Goal: Task Accomplishment & Management: Manage account settings

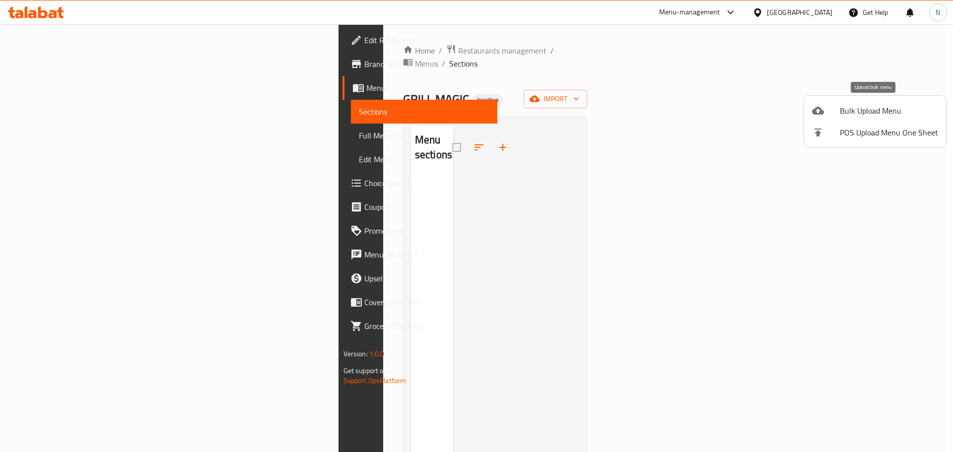
click at [854, 108] on span "Bulk Upload Menu" at bounding box center [889, 111] width 98 height 12
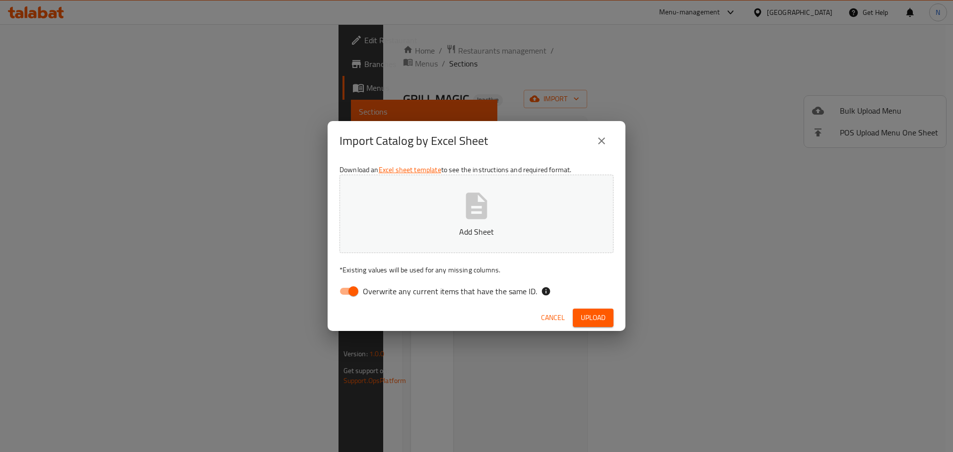
click at [353, 292] on input "Overwrite any current items that have the same ID." at bounding box center [353, 291] width 57 height 19
checkbox input "false"
click at [590, 315] on span "Upload" at bounding box center [593, 318] width 25 height 12
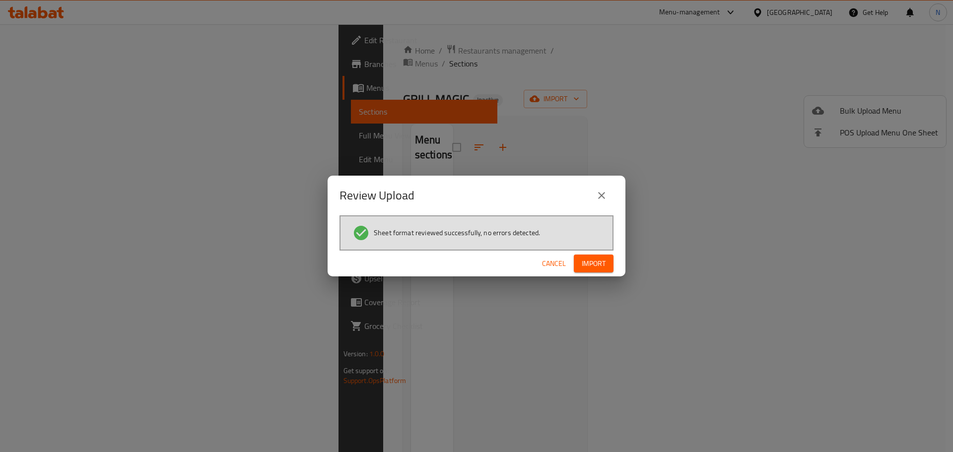
click at [206, 230] on div "Review Upload Sheet format reviewed successfully, no errors detected. Cancel Im…" at bounding box center [476, 226] width 953 height 452
click at [588, 262] on span "Import" at bounding box center [594, 264] width 24 height 12
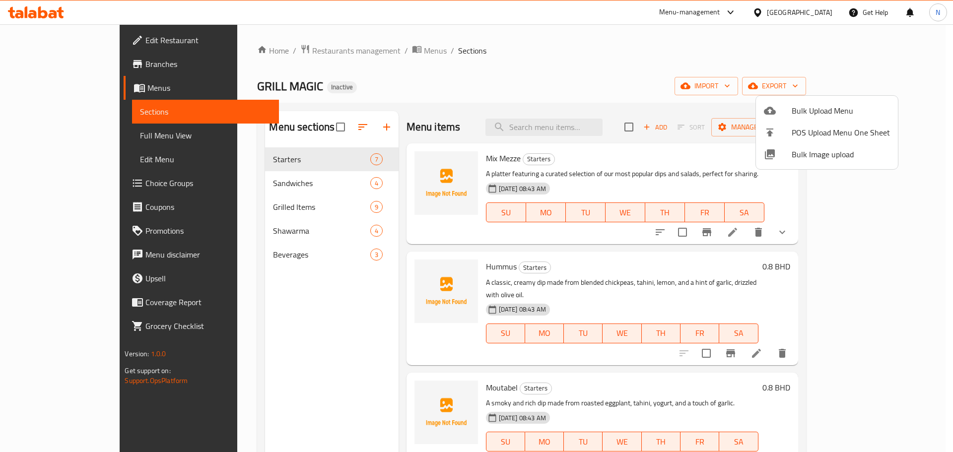
click at [47, 135] on div at bounding box center [476, 226] width 953 height 452
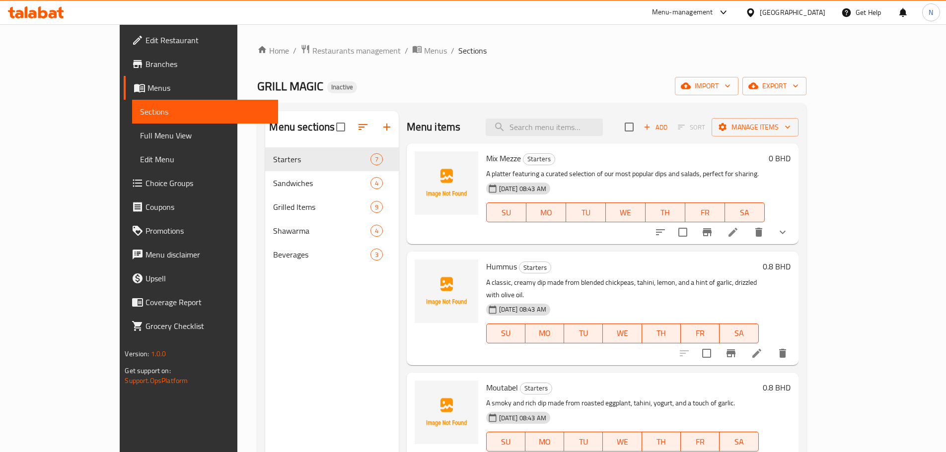
click at [145, 61] on span "Branches" at bounding box center [207, 64] width 124 height 12
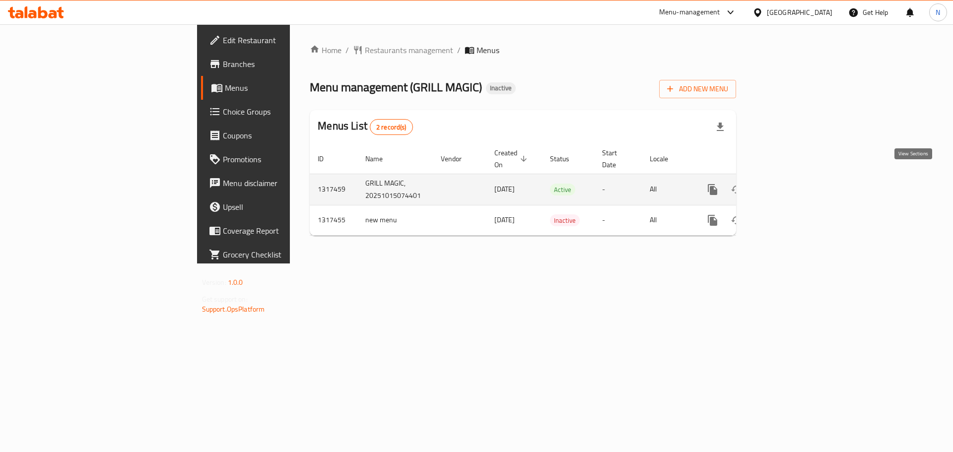
click at [791, 184] on icon "enhanced table" at bounding box center [785, 190] width 12 height 12
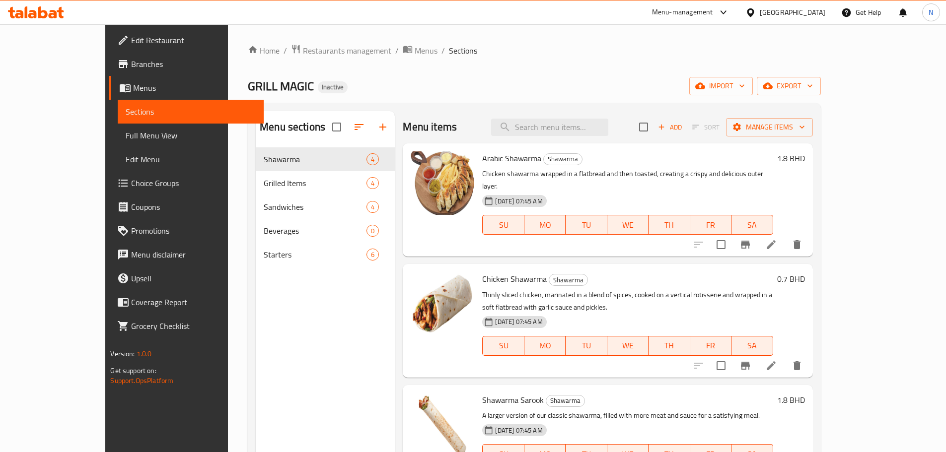
click at [126, 140] on span "Full Menu View" at bounding box center [191, 136] width 130 height 12
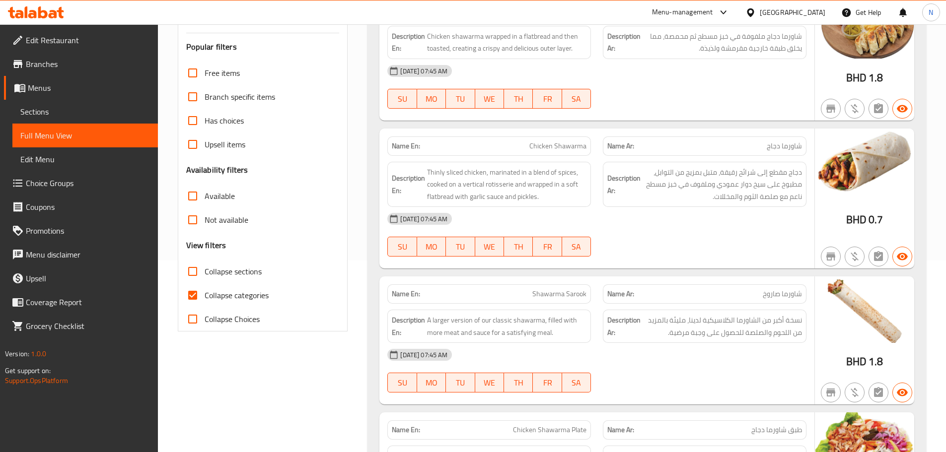
scroll to position [199, 0]
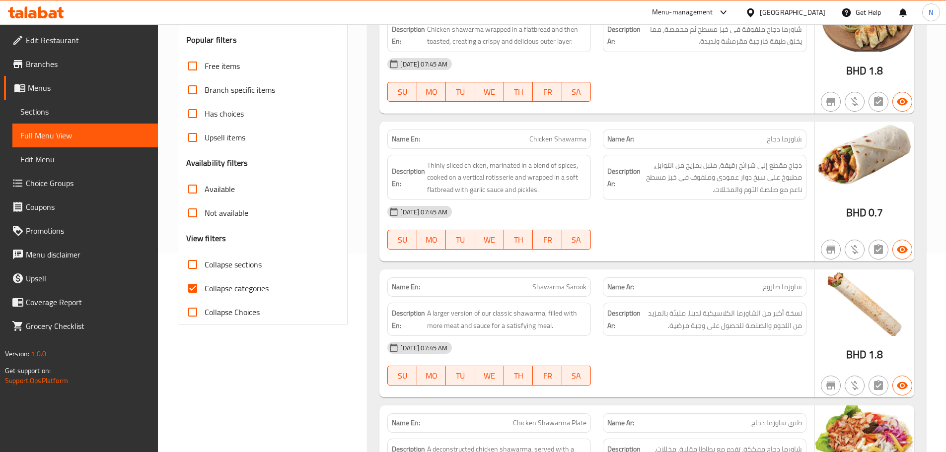
click at [197, 277] on input "Collapse categories" at bounding box center [193, 289] width 24 height 24
checkbox input "false"
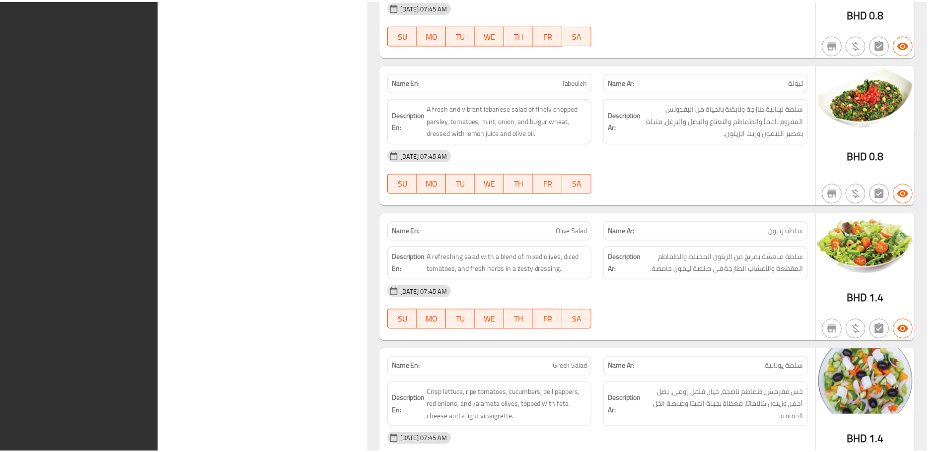
scroll to position [2529, 0]
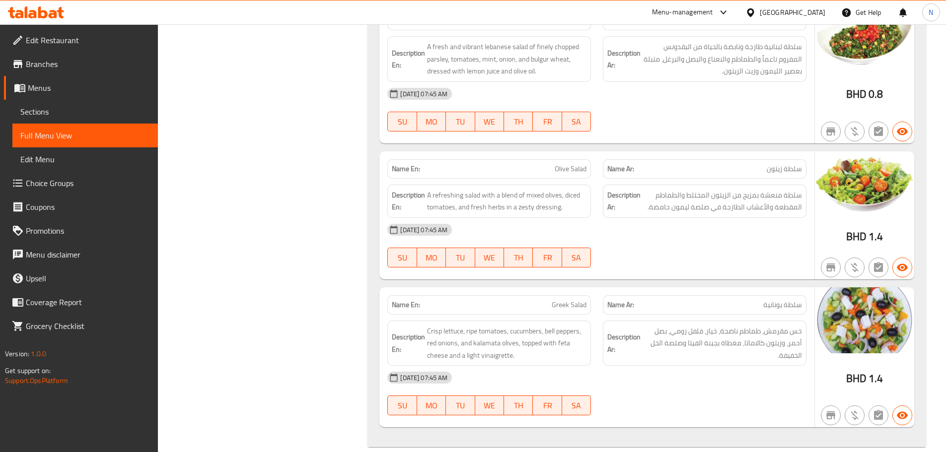
click at [924, 269] on div "Name En: Hummus Name Ar: حمص Description En: A classic, creamy dip made from bl…" at bounding box center [646, 7] width 559 height 881
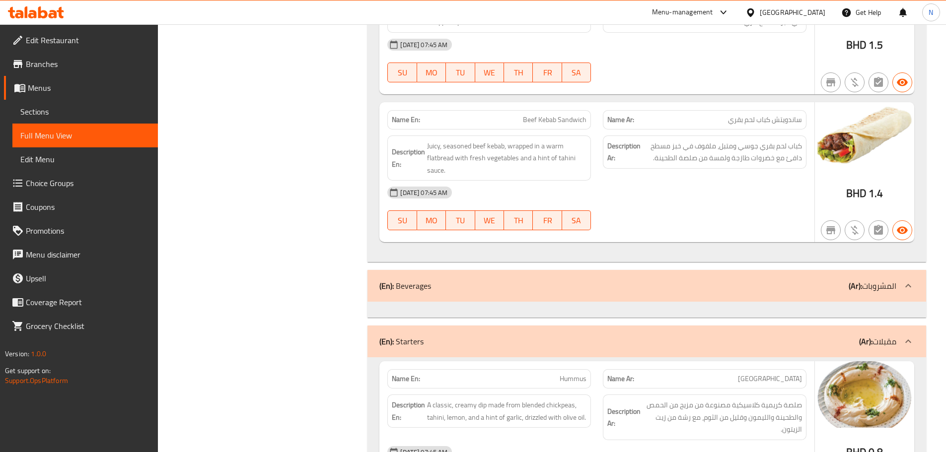
scroll to position [1735, 0]
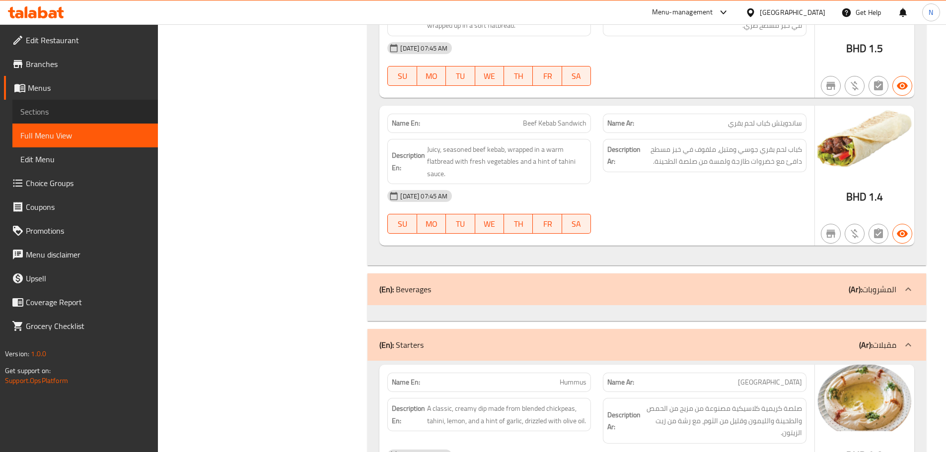
click at [53, 115] on span "Sections" at bounding box center [85, 112] width 130 height 12
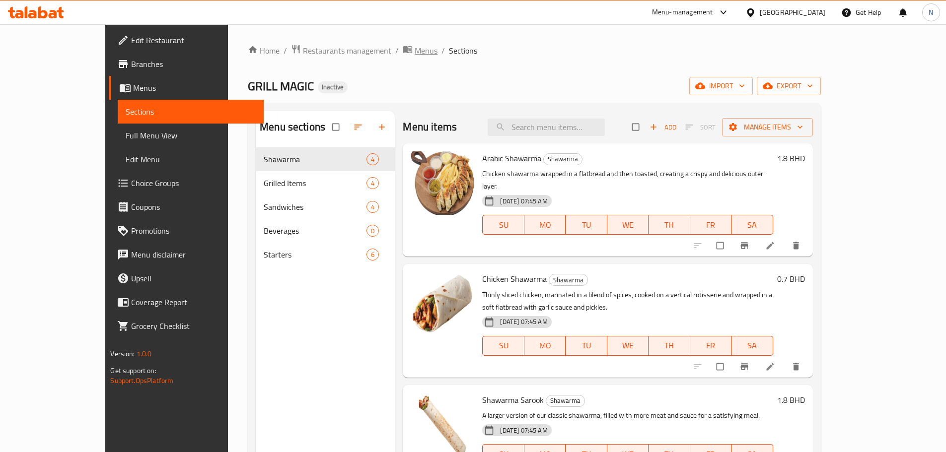
click at [415, 53] on span "Menus" at bounding box center [426, 51] width 23 height 12
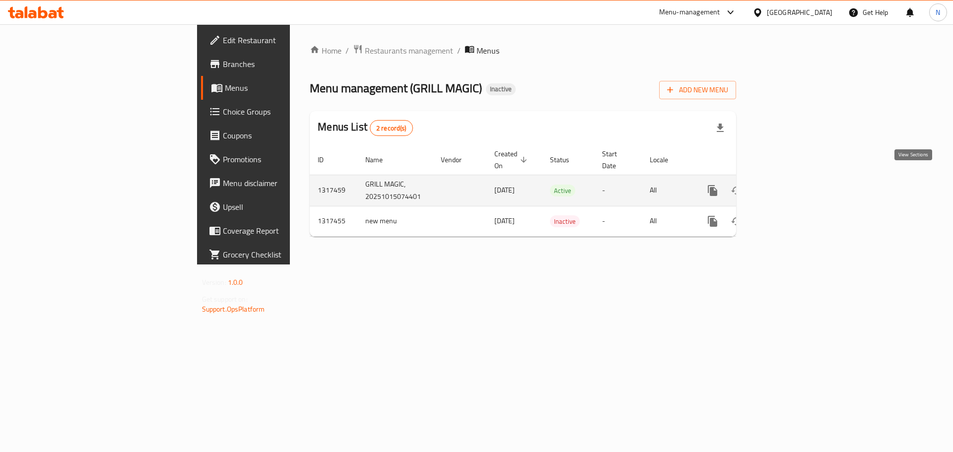
click at [791, 185] on icon "enhanced table" at bounding box center [785, 191] width 12 height 12
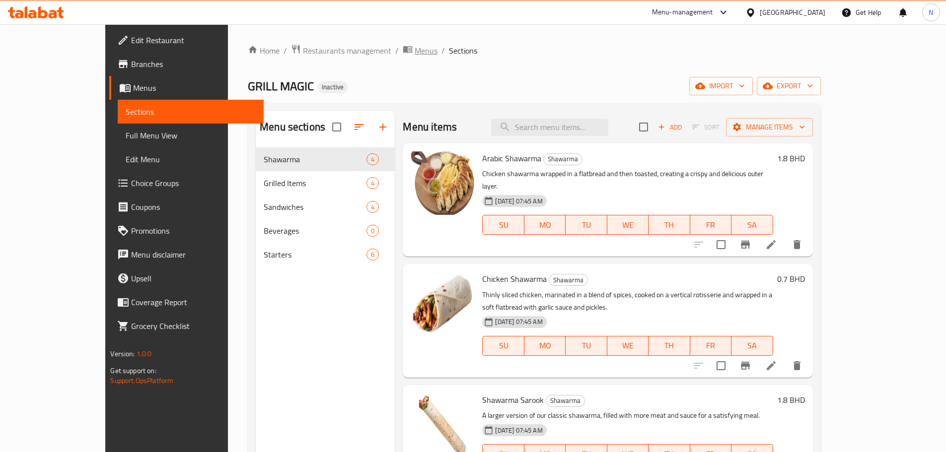
click at [415, 47] on span "Menus" at bounding box center [426, 51] width 23 height 12
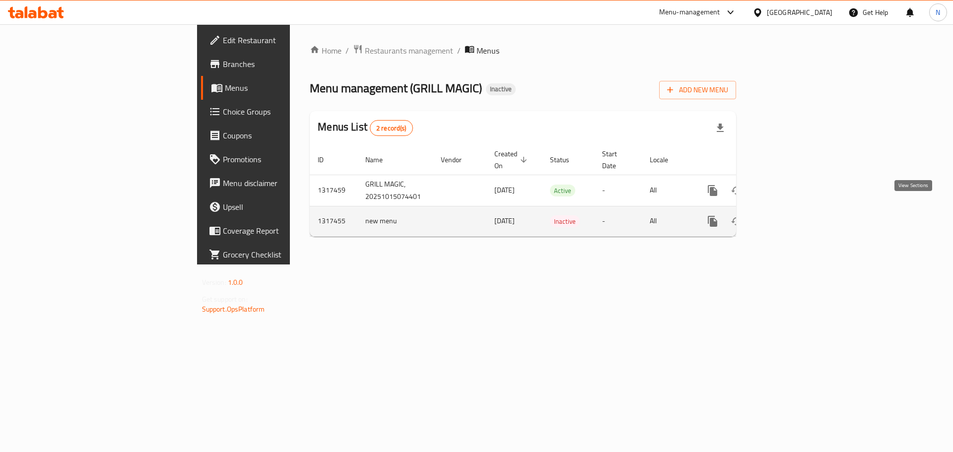
click at [791, 216] on icon "enhanced table" at bounding box center [785, 222] width 12 height 12
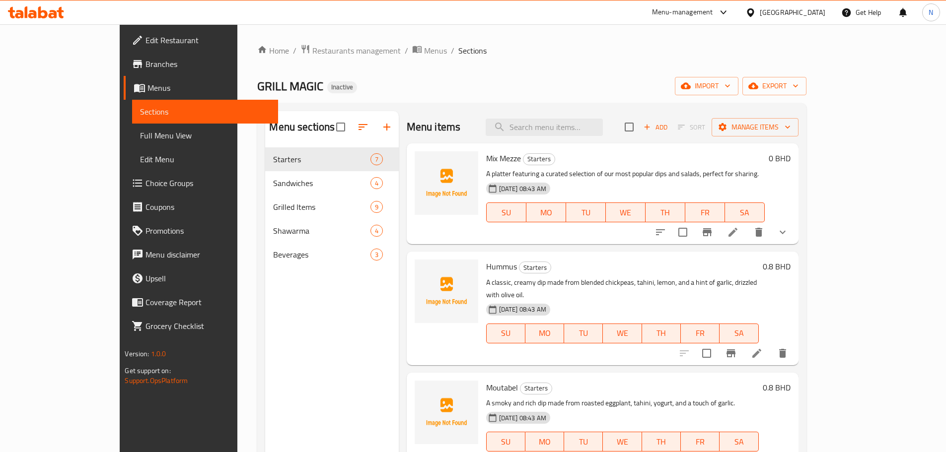
click at [140, 137] on span "Full Menu View" at bounding box center [205, 136] width 130 height 12
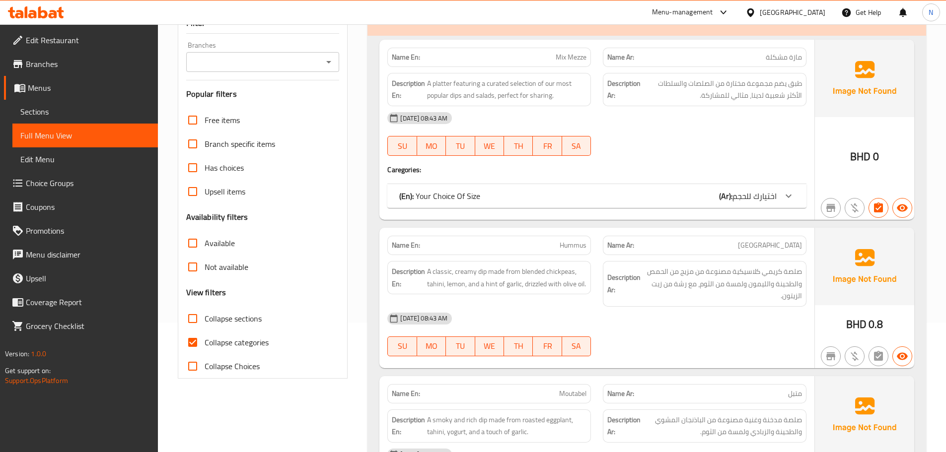
scroll to position [199, 0]
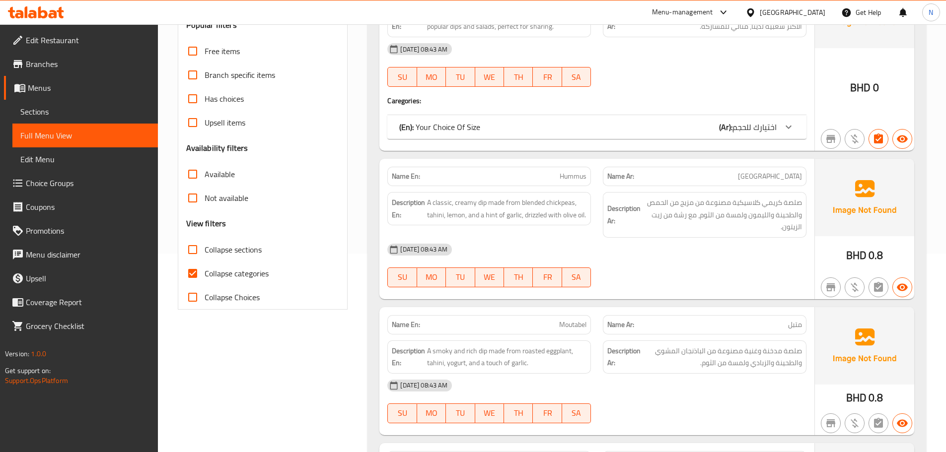
click at [196, 272] on input "Collapse categories" at bounding box center [193, 274] width 24 height 24
checkbox input "false"
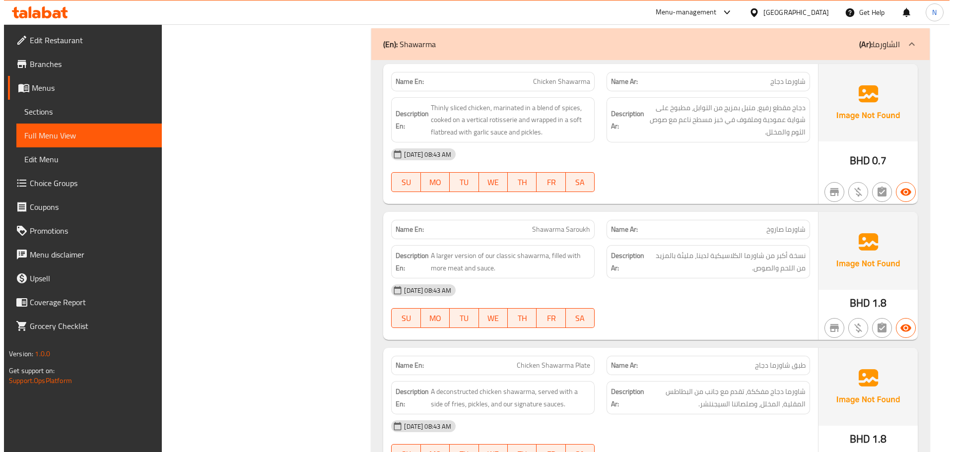
scroll to position [0, 0]
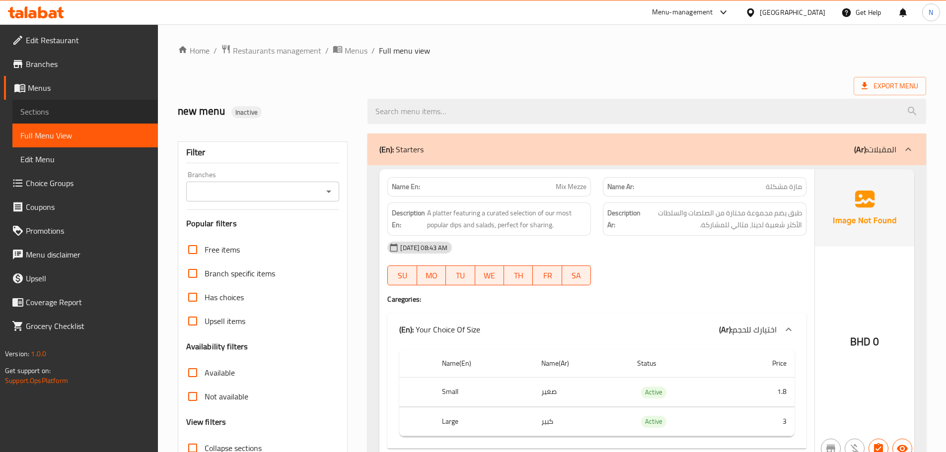
click at [55, 112] on span "Sections" at bounding box center [85, 112] width 130 height 12
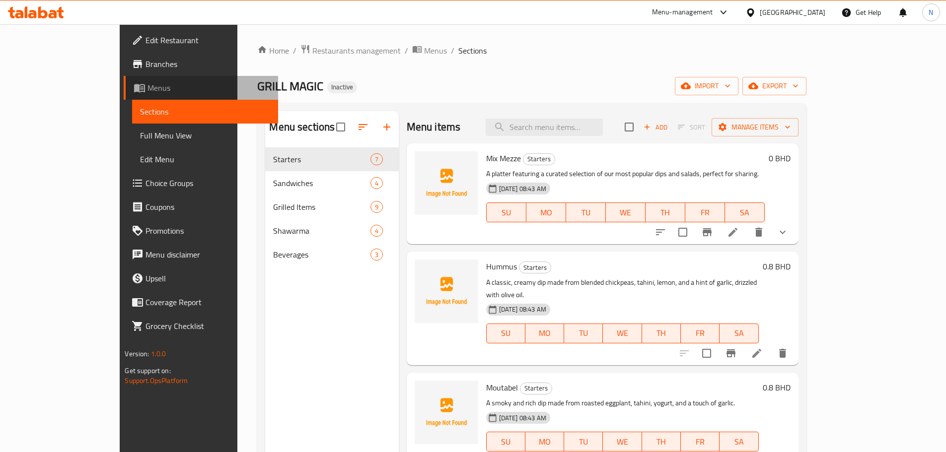
click at [147, 90] on span "Menus" at bounding box center [208, 88] width 122 height 12
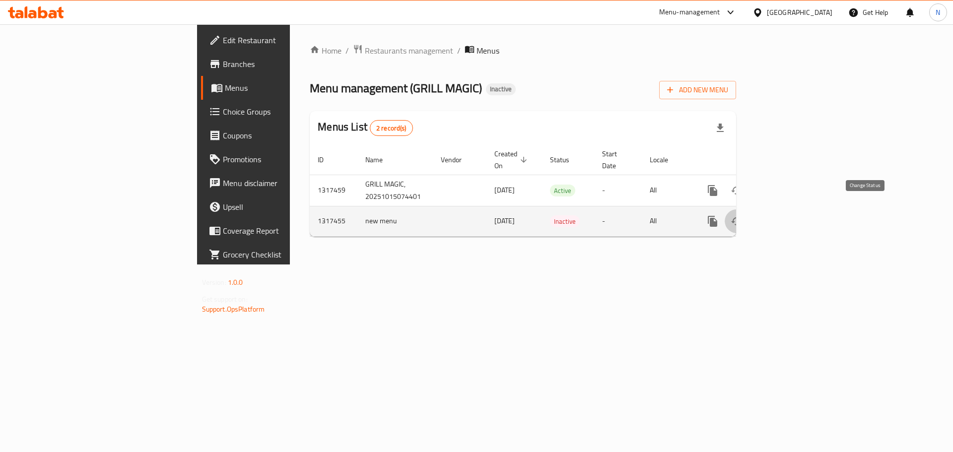
click at [743, 216] on icon "enhanced table" at bounding box center [737, 222] width 12 height 12
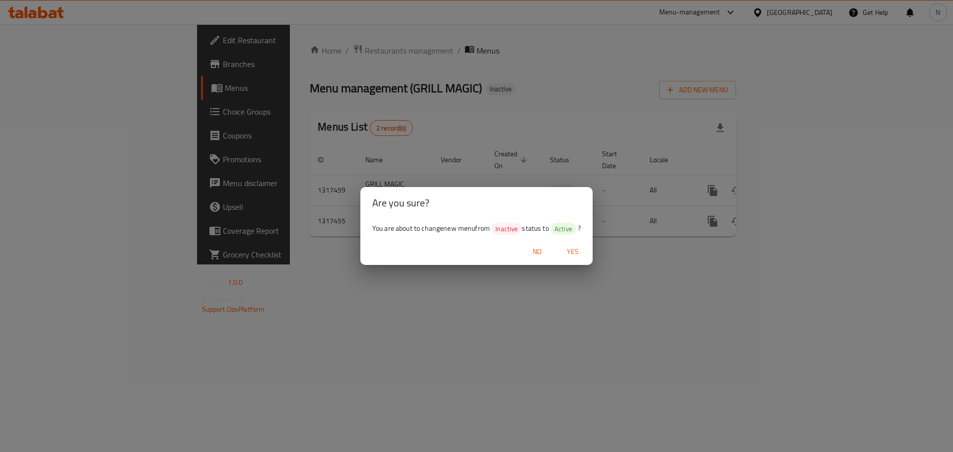
click at [579, 255] on span "Yes" at bounding box center [573, 252] width 24 height 12
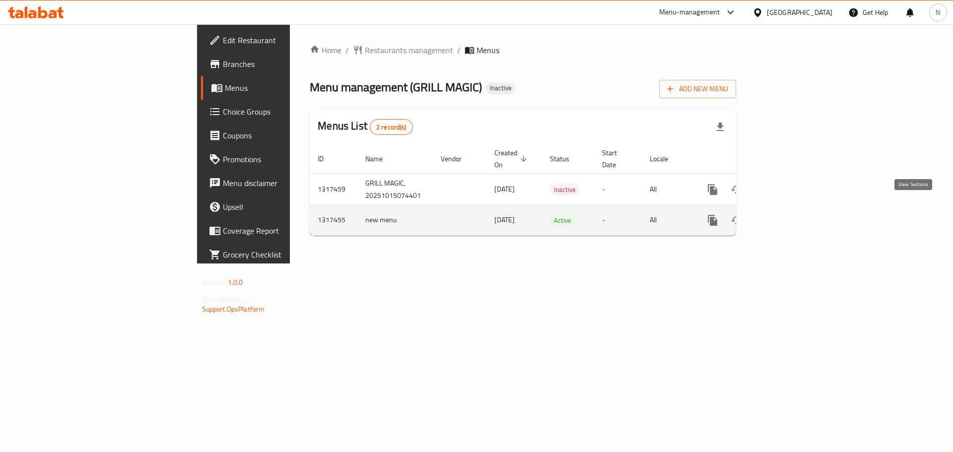
click at [791, 215] on icon "enhanced table" at bounding box center [785, 221] width 12 height 12
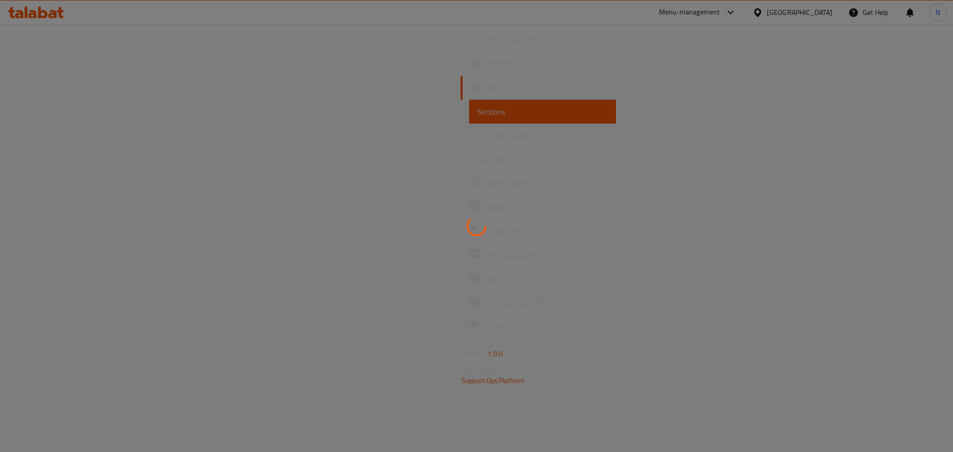
click at [49, 141] on div at bounding box center [476, 226] width 953 height 452
click at [52, 136] on div at bounding box center [476, 226] width 953 height 452
click at [55, 136] on div at bounding box center [476, 226] width 953 height 452
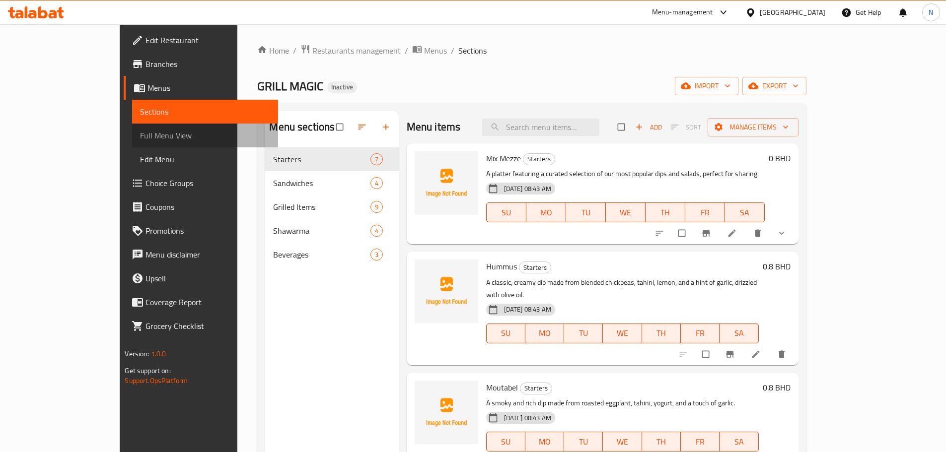
click at [140, 139] on span "Full Menu View" at bounding box center [205, 136] width 130 height 12
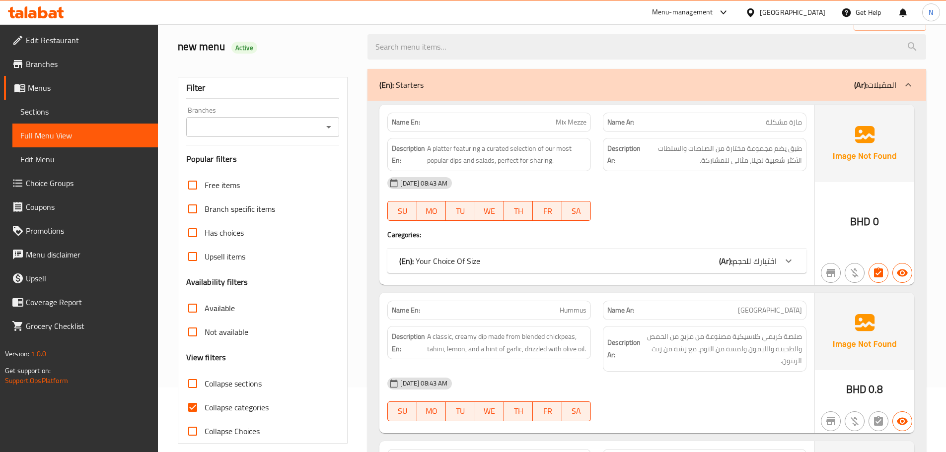
scroll to position [149, 0]
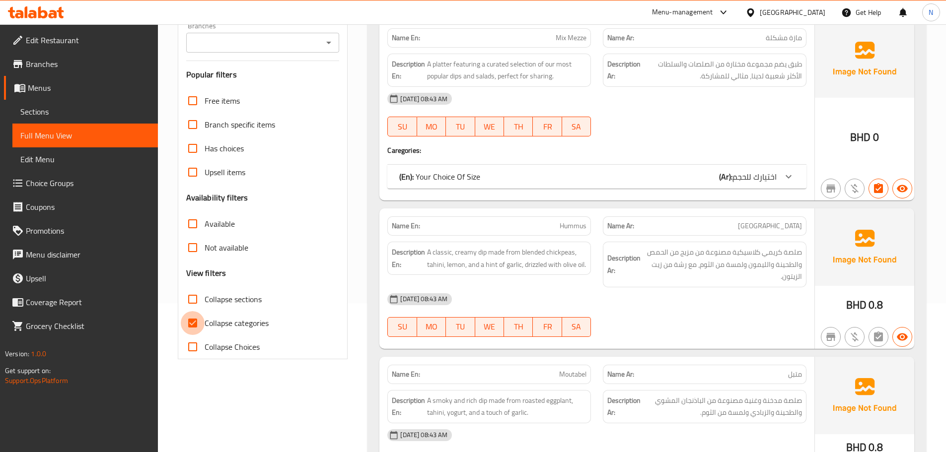
click at [198, 324] on input "Collapse categories" at bounding box center [193, 323] width 24 height 24
checkbox input "false"
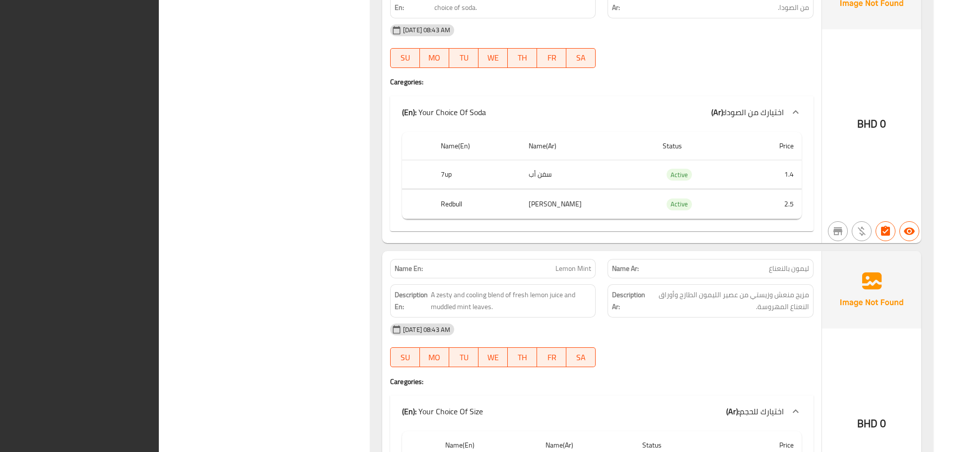
scroll to position [5406, 0]
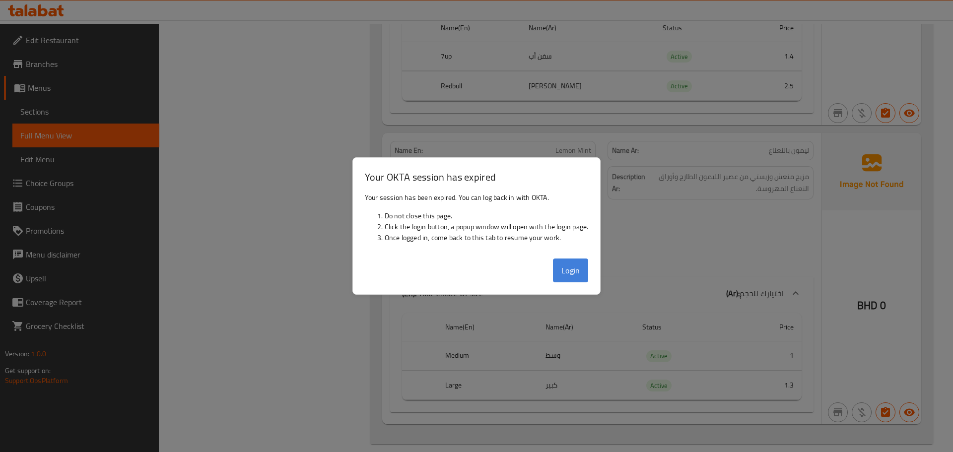
click at [576, 268] on button "Login" at bounding box center [571, 271] width 36 height 24
click at [440, 280] on div "Login" at bounding box center [477, 275] width 248 height 40
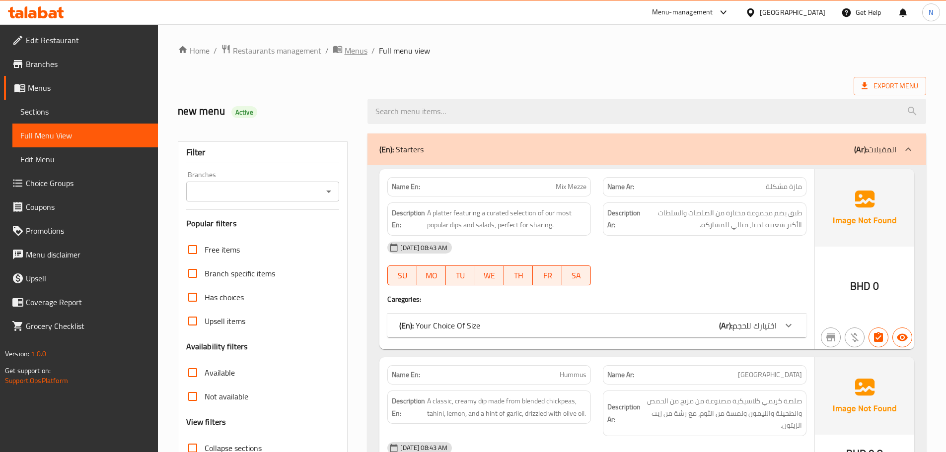
click at [364, 51] on span "Menus" at bounding box center [356, 51] width 23 height 12
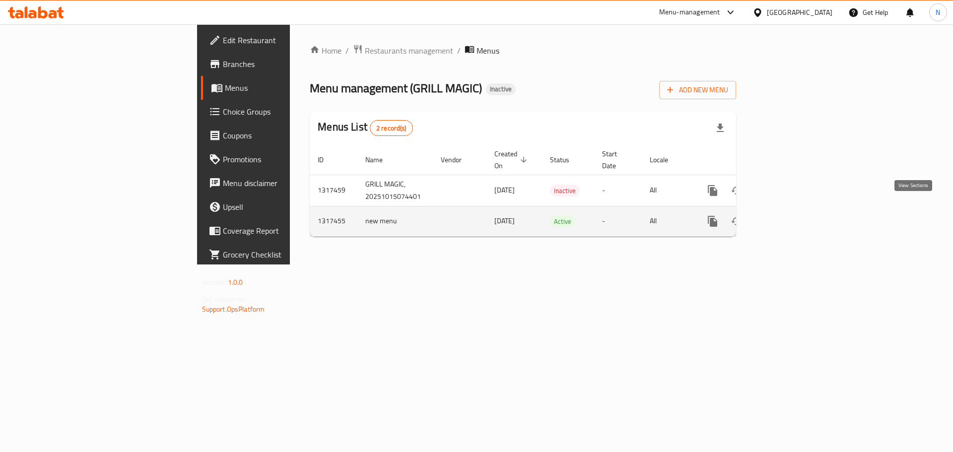
click at [791, 216] on icon "enhanced table" at bounding box center [785, 222] width 12 height 12
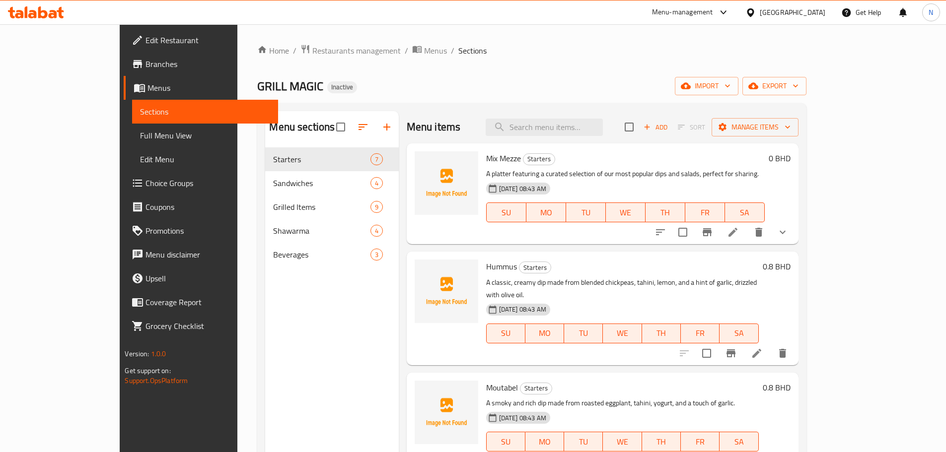
click at [646, 251] on div "Menu items Add Sort Manage items Mix Mezze Starters A platter featuring a curat…" at bounding box center [599, 337] width 400 height 452
click at [140, 137] on span "Full Menu View" at bounding box center [205, 136] width 130 height 12
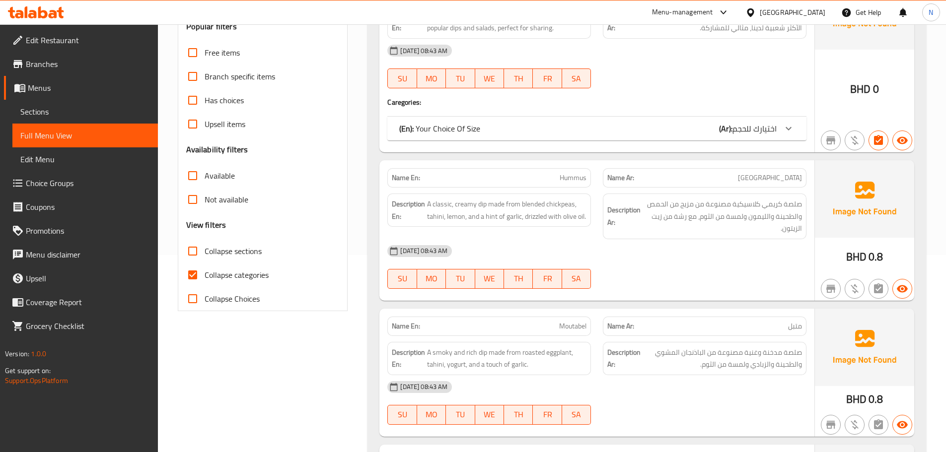
scroll to position [199, 0]
click at [192, 276] on input "Collapse categories" at bounding box center [193, 274] width 24 height 24
checkbox input "false"
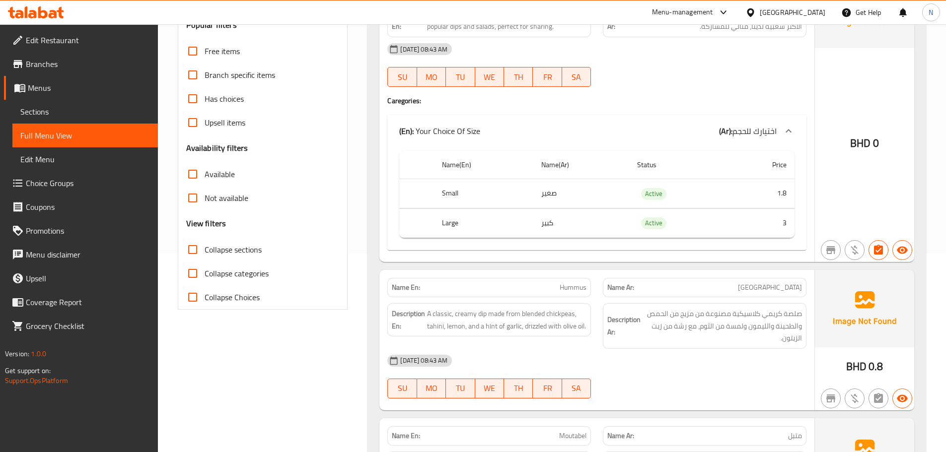
scroll to position [0, 0]
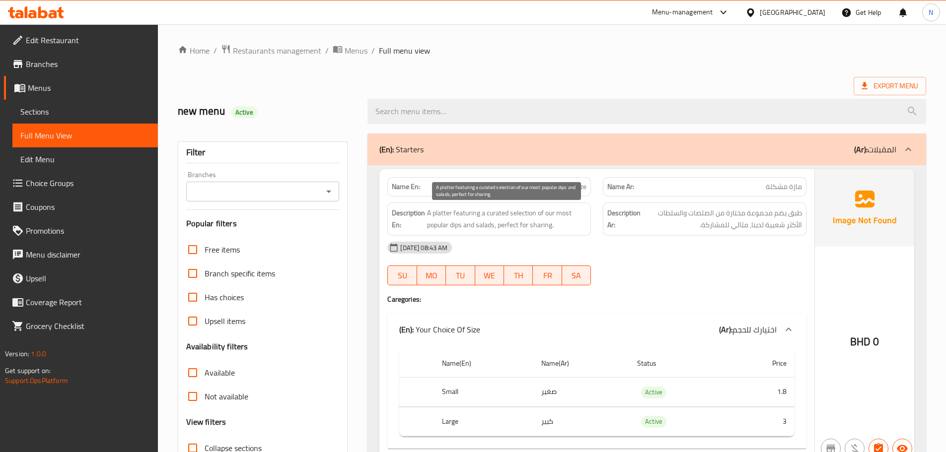
click at [499, 212] on span "A platter featuring a curated selection of our most popular dips and salads, pe…" at bounding box center [506, 219] width 159 height 24
click at [492, 193] on div at bounding box center [492, 193] width 0 height 0
click at [539, 208] on span "A platter featuring a curated selection of our most popular dips and salads, pe…" at bounding box center [506, 219] width 159 height 24
drag, startPoint x: 489, startPoint y: 214, endPoint x: 538, endPoint y: 216, distance: 49.2
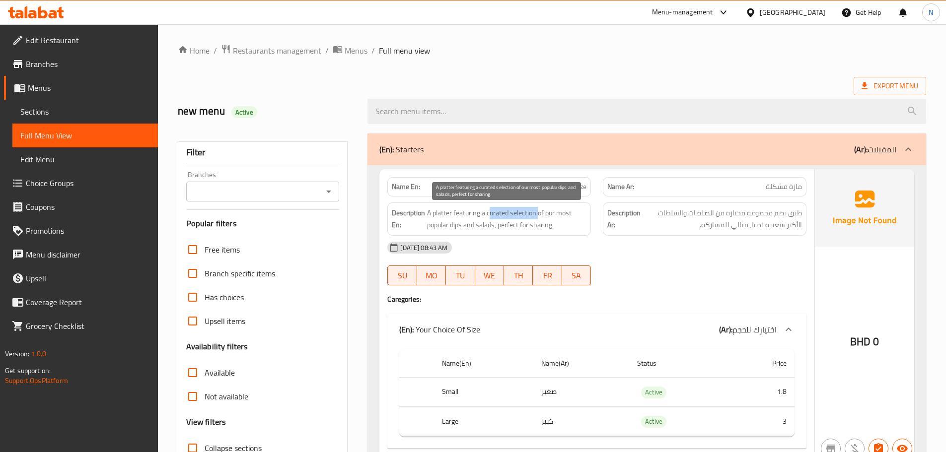
click at [538, 216] on span "A platter featuring a curated selection of our most popular dips and salads, pe…" at bounding box center [506, 219] width 159 height 24
click at [531, 220] on div at bounding box center [531, 220] width 0 height 0
drag, startPoint x: 485, startPoint y: 214, endPoint x: 537, endPoint y: 214, distance: 52.1
click at [537, 214] on span "A platter featuring a curated selection of our most popular dips and salads, pe…" at bounding box center [506, 219] width 159 height 24
click at [531, 220] on div at bounding box center [531, 220] width 0 height 0
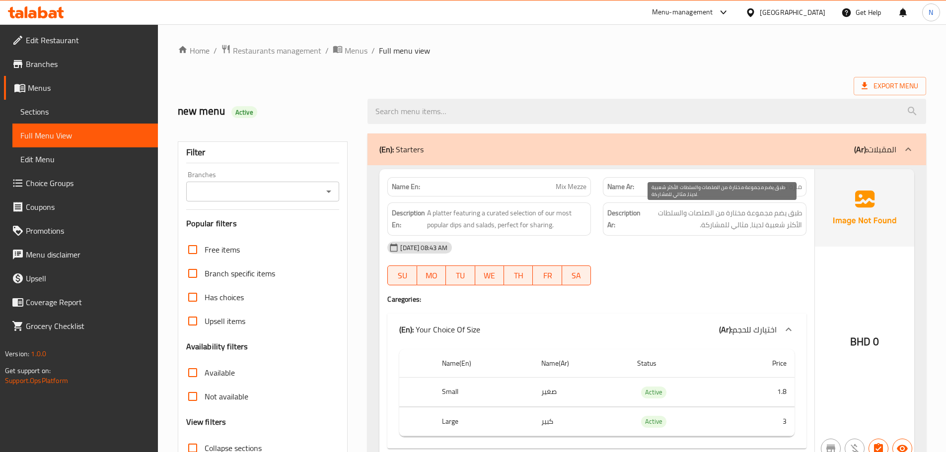
click at [694, 218] on span "طبق يضم مجموعة مختارة من الصلصات والسلطات الأكثر شعبية لدينا، مثالي للمشاركة." at bounding box center [722, 219] width 159 height 24
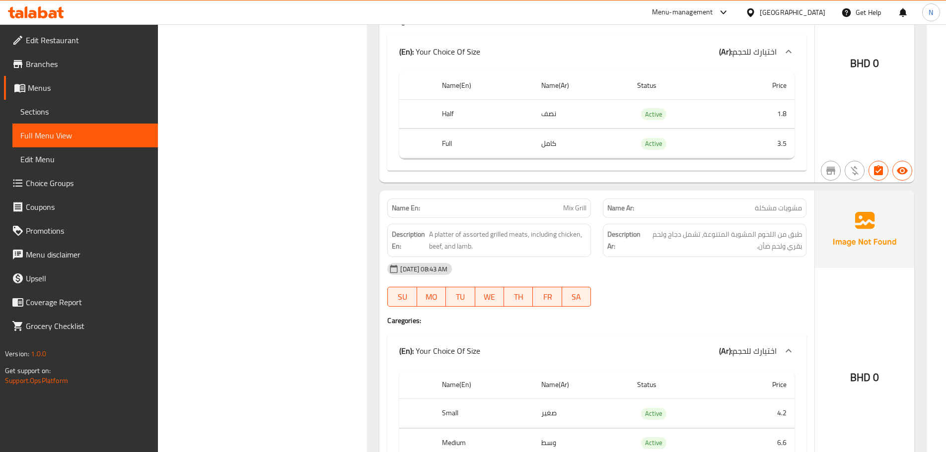
scroll to position [2135, 0]
click at [470, 369] on div "Name(En) Name(Ar) Status Price Small صغير Active 4.2 Medium وسط Active 6.6 Larg…" at bounding box center [596, 432] width 419 height 133
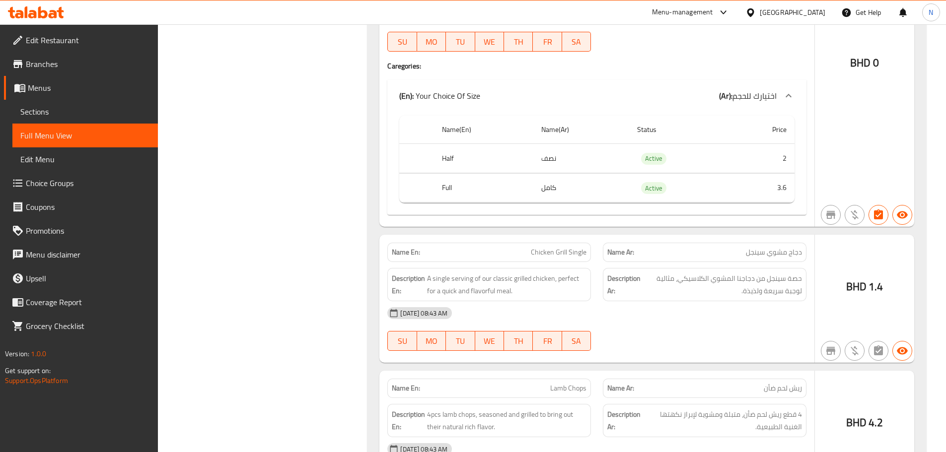
scroll to position [2830, 0]
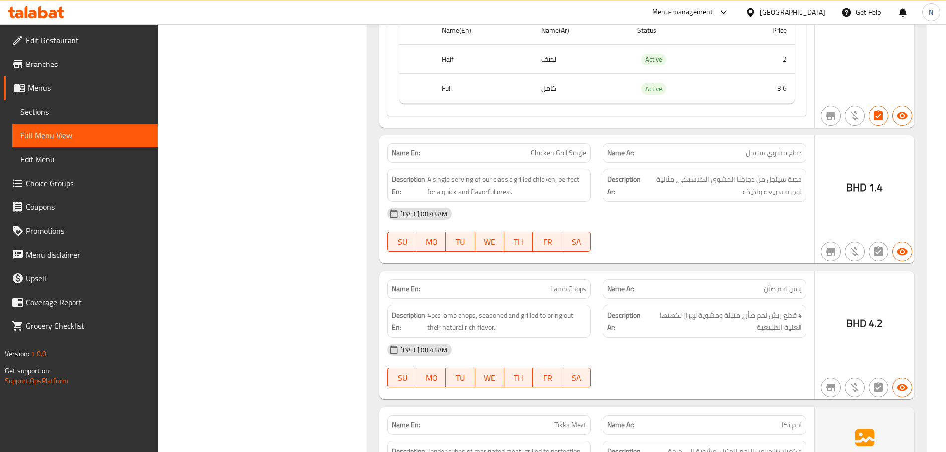
click at [557, 148] on span "Chicken Grill Single" at bounding box center [559, 153] width 56 height 10
copy span "Chicken Grill Single"
click at [73, 120] on link "Sections" at bounding box center [84, 112] width 145 height 24
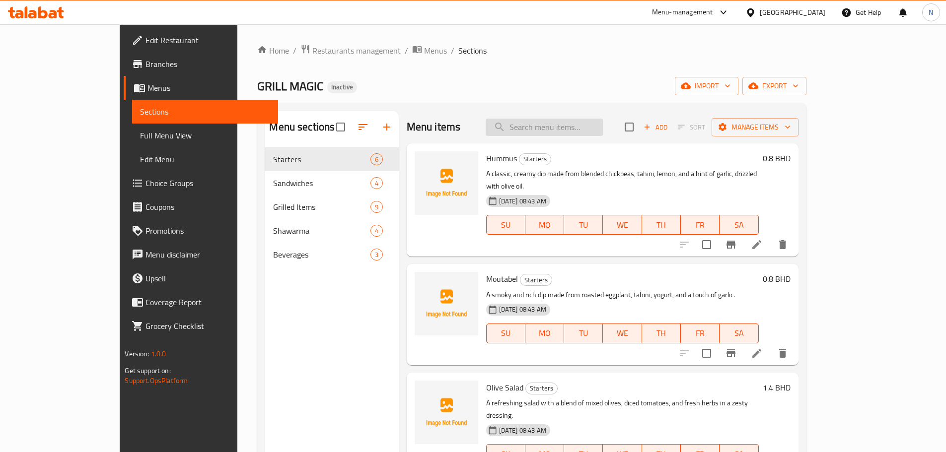
click at [580, 130] on input "search" at bounding box center [544, 127] width 117 height 17
paste input "Chicken Grill Single"
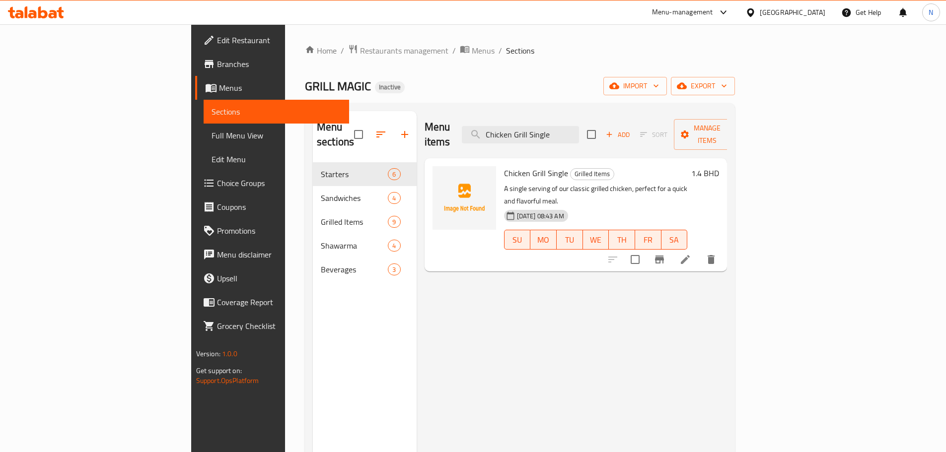
type input "Chicken Grill Single"
click at [691, 254] on icon at bounding box center [685, 260] width 12 height 12
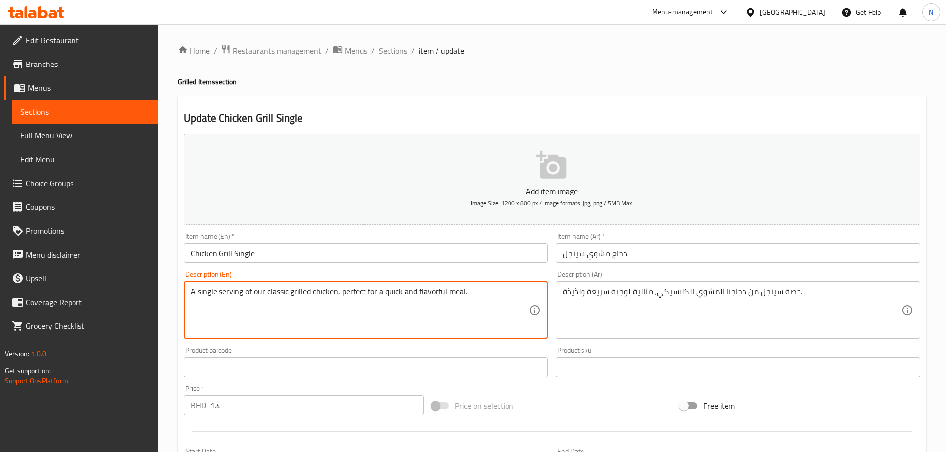
drag, startPoint x: 340, startPoint y: 292, endPoint x: 533, endPoint y: 301, distance: 193.9
type textarea "A single serving of our classic grilled chicken"
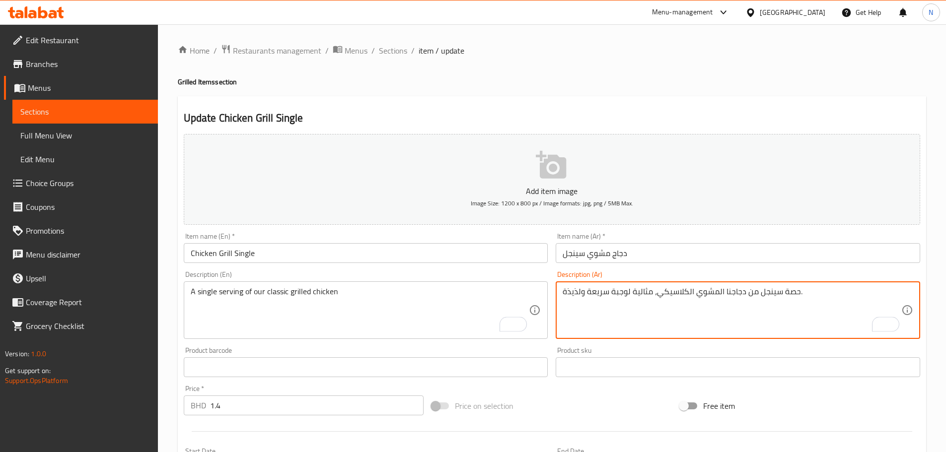
drag, startPoint x: 653, startPoint y: 292, endPoint x: 552, endPoint y: 289, distance: 101.8
click at [552, 289] on div "Description (Ar) حصة سينجل من دجاجنا المشوي الكلاسيكي، مثالية لوجبة سريعة ولذيذ…" at bounding box center [738, 305] width 372 height 76
type textarea "حصة سينجل من دجاجنا المشوي الكلاسيكي."
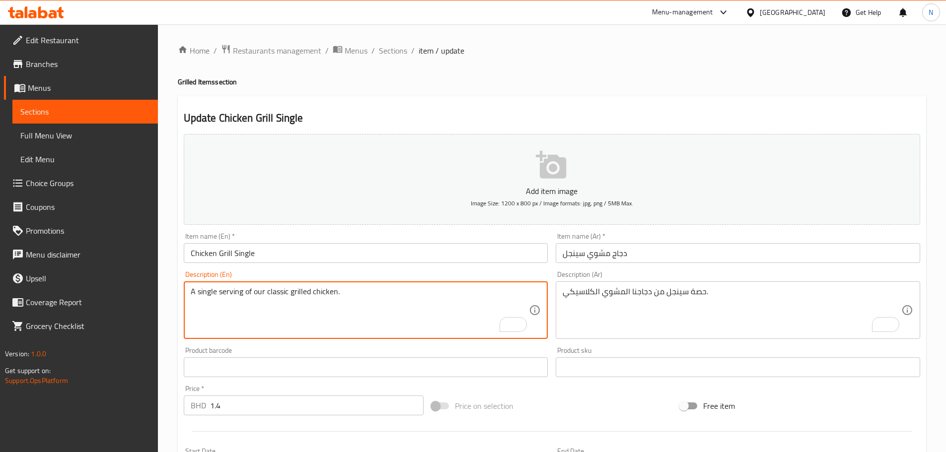
type textarea "A single serving of our classic grilled chicken."
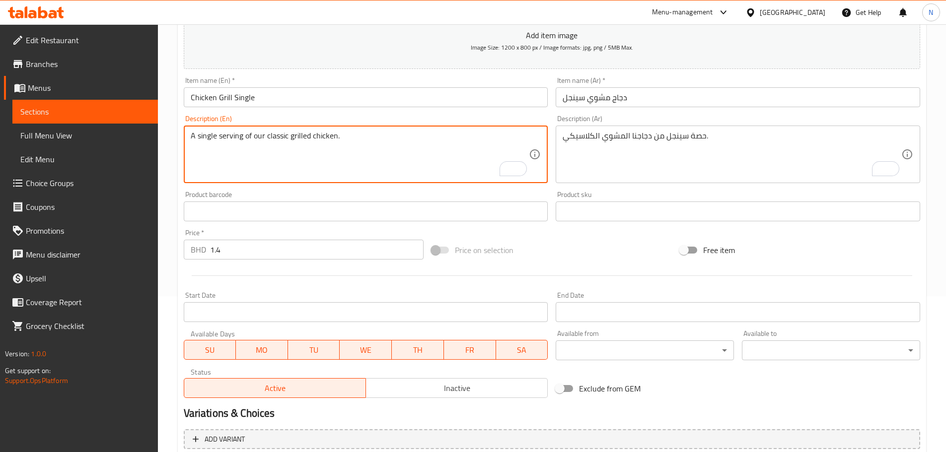
scroll to position [249, 0]
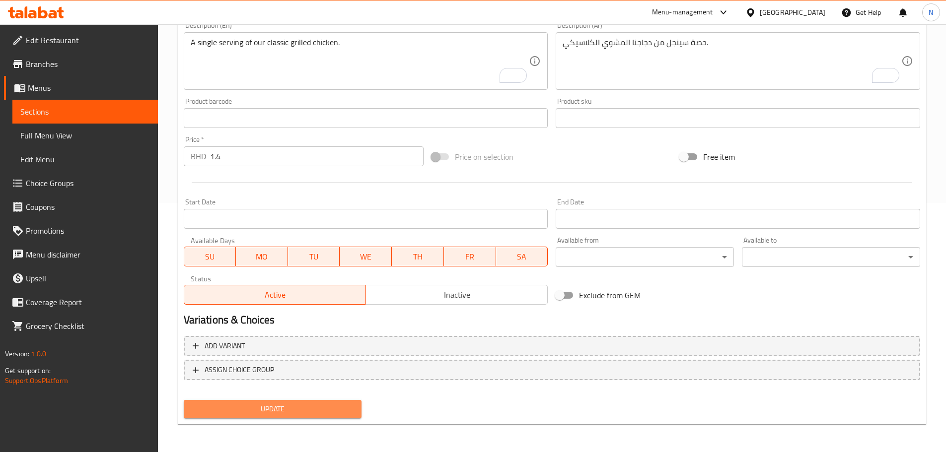
click at [316, 415] on span "Update" at bounding box center [273, 409] width 162 height 12
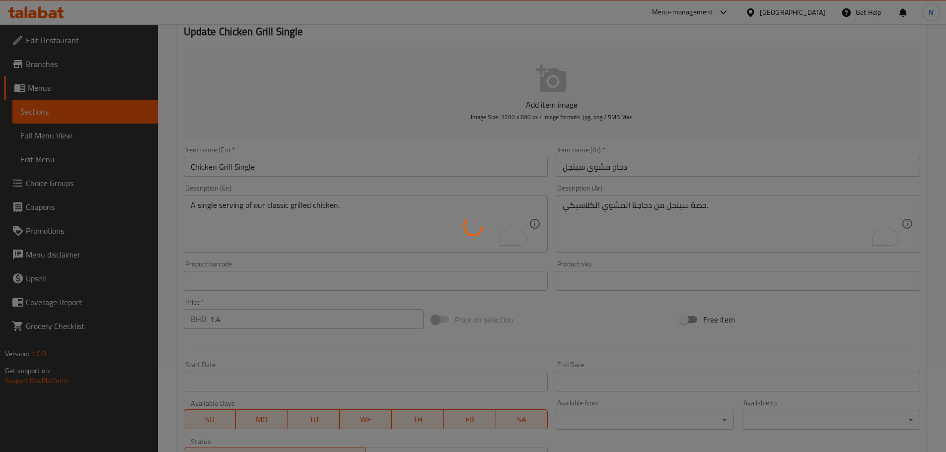
scroll to position [51, 0]
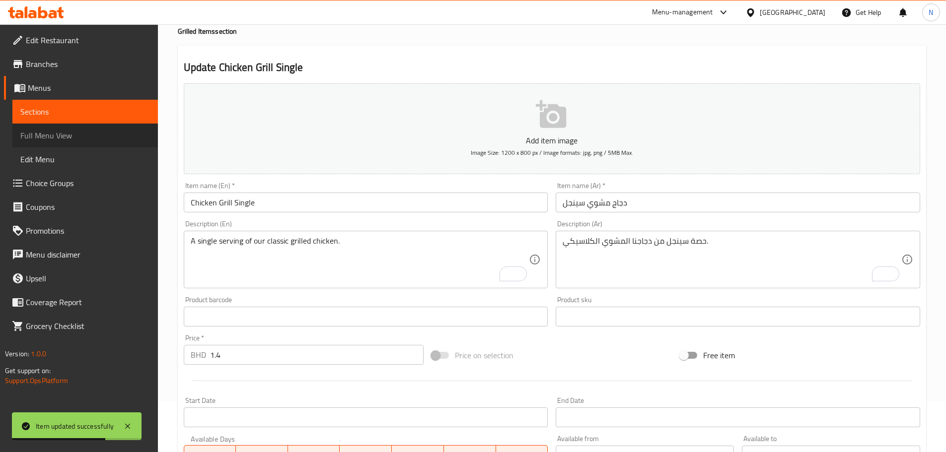
click at [51, 135] on span "Full Menu View" at bounding box center [85, 136] width 130 height 12
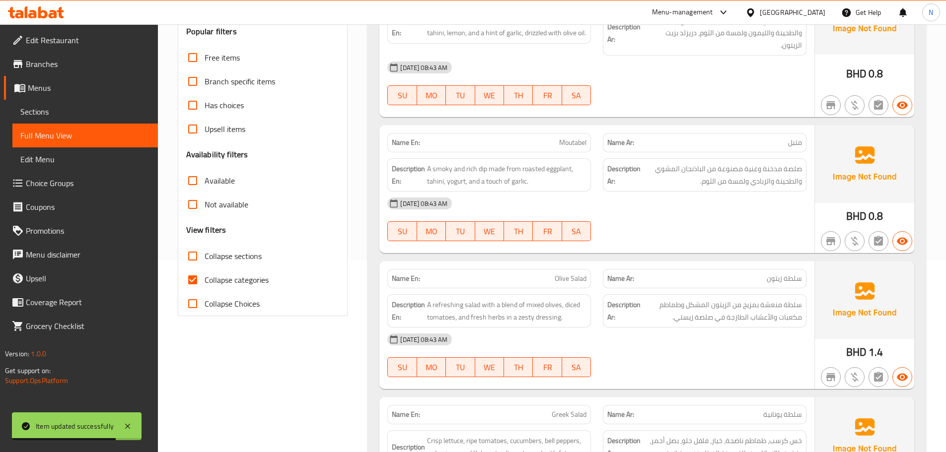
scroll to position [249, 0]
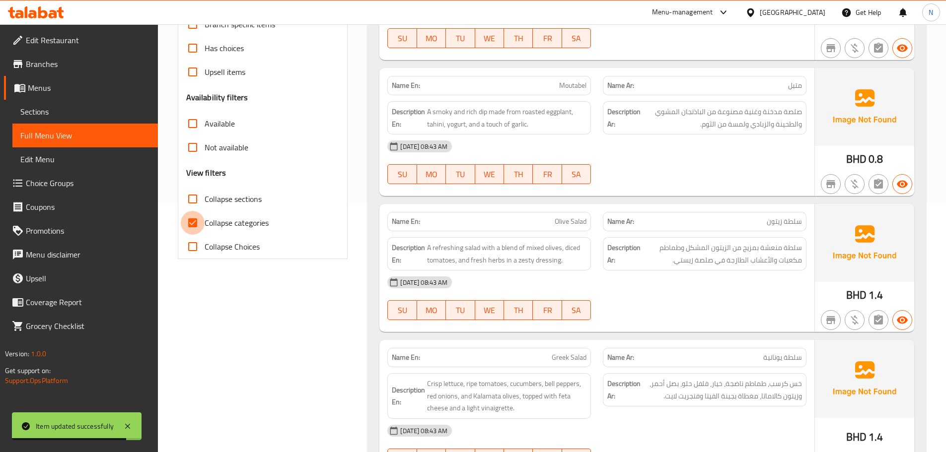
click at [194, 223] on input "Collapse categories" at bounding box center [193, 223] width 24 height 24
checkbox input "false"
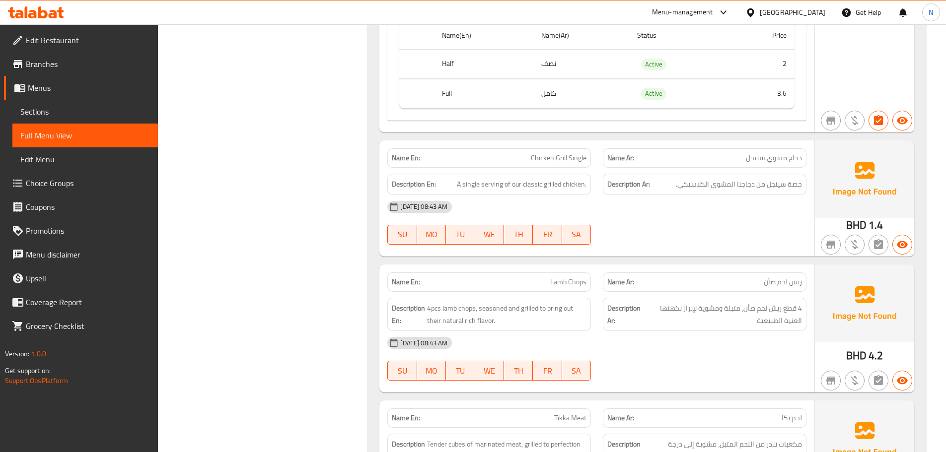
scroll to position [2583, 0]
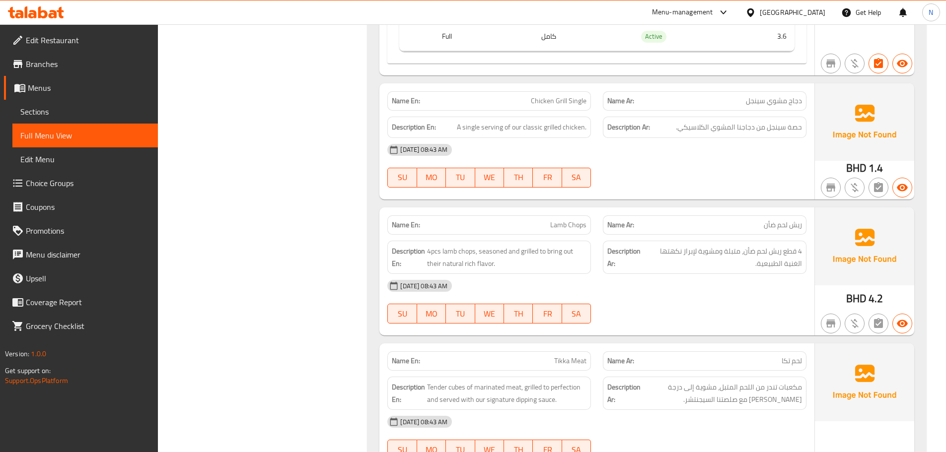
click at [696, 182] on div at bounding box center [705, 188] width 216 height 12
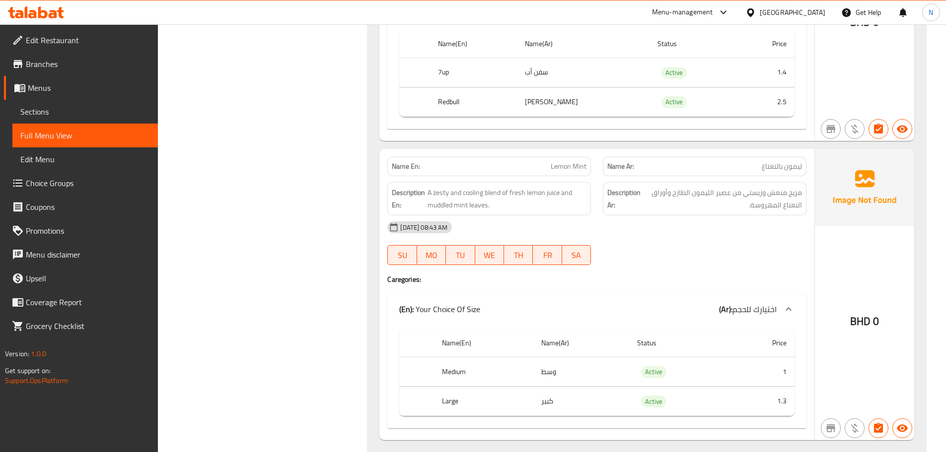
scroll to position [5083, 0]
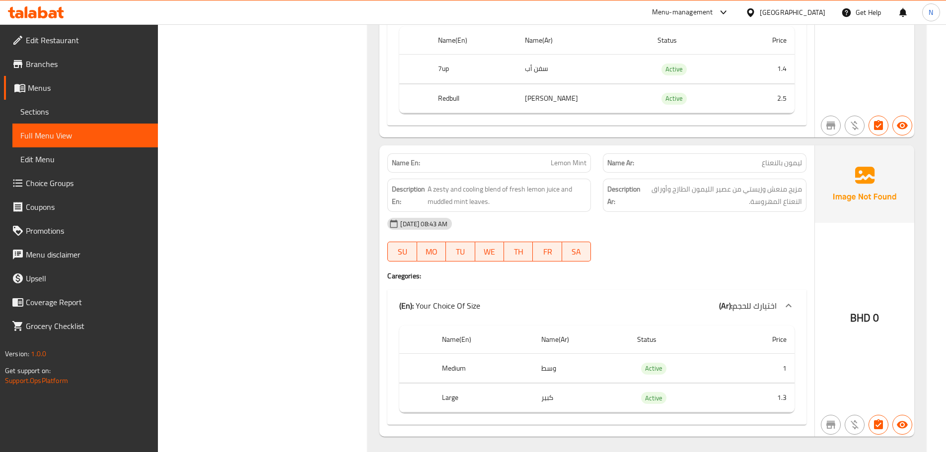
click at [810, 12] on div "[GEOGRAPHIC_DATA]" at bounding box center [793, 12] width 66 height 11
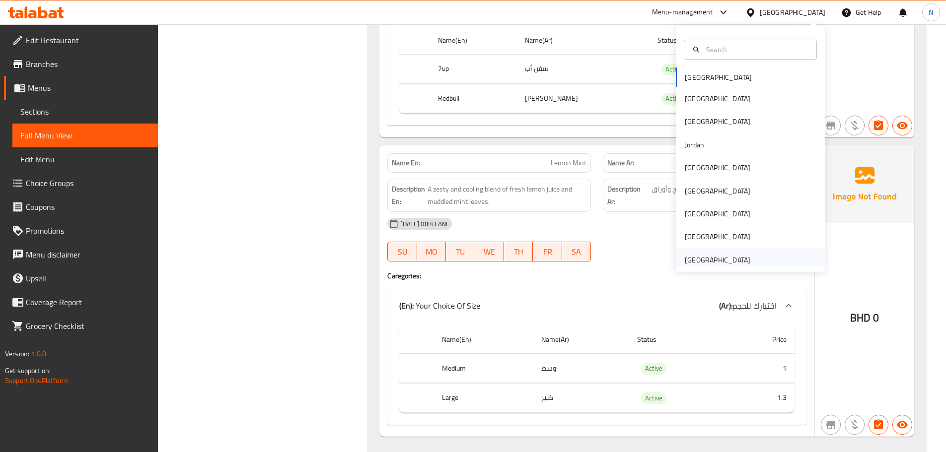
click at [701, 262] on div "[GEOGRAPHIC_DATA]" at bounding box center [718, 260] width 66 height 11
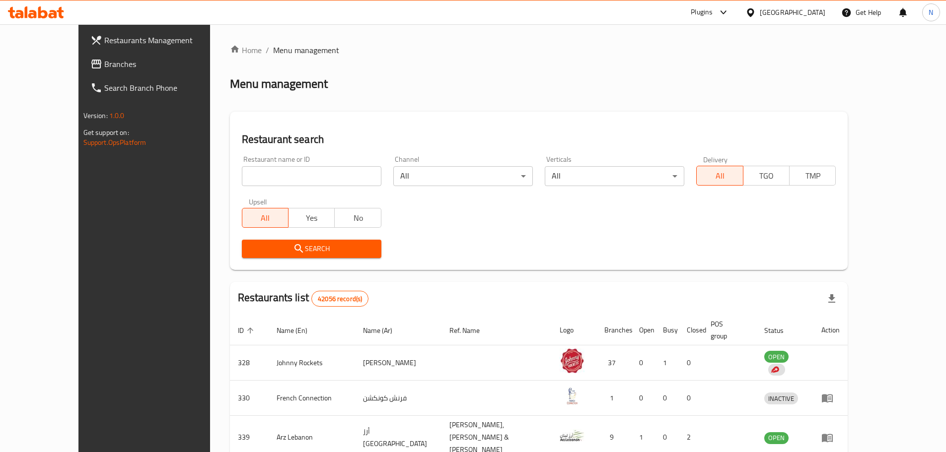
click at [104, 69] on span "Branches" at bounding box center [166, 64] width 124 height 12
